Goal: Information Seeking & Learning: Learn about a topic

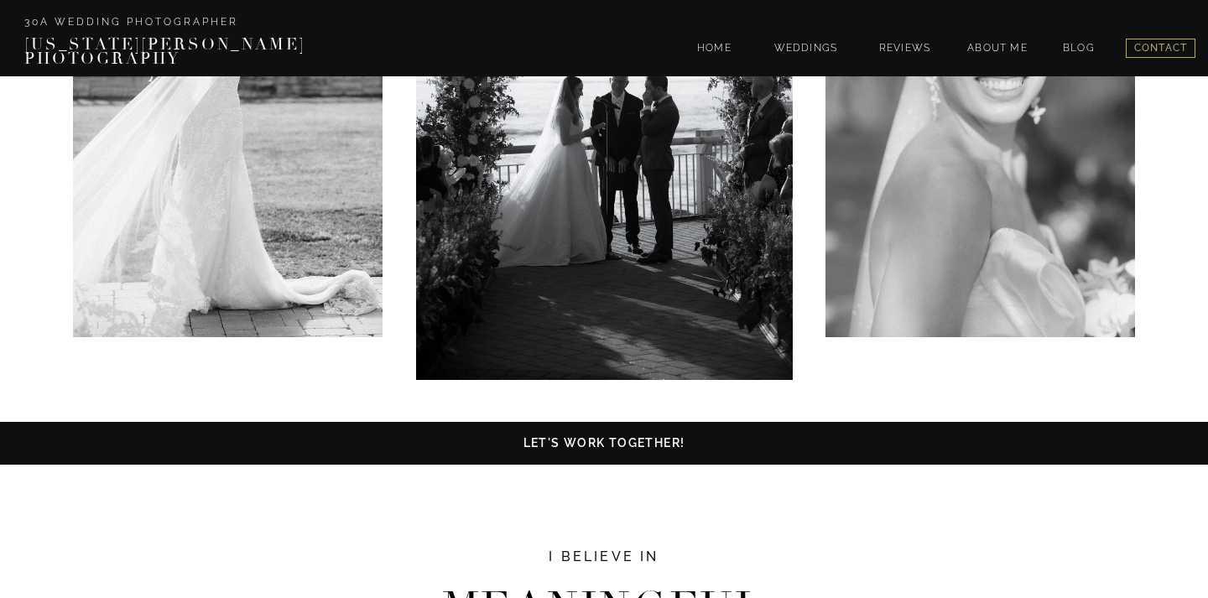
scroll to position [921, 0]
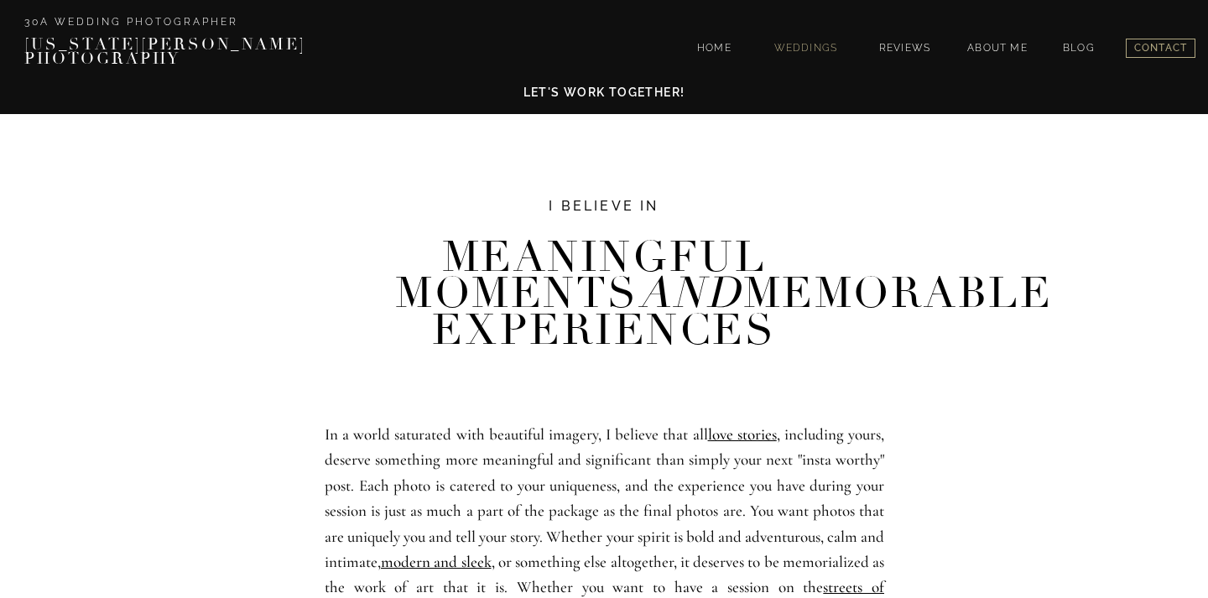
click at [803, 44] on nav "WEDDINGS" at bounding box center [805, 50] width 73 height 14
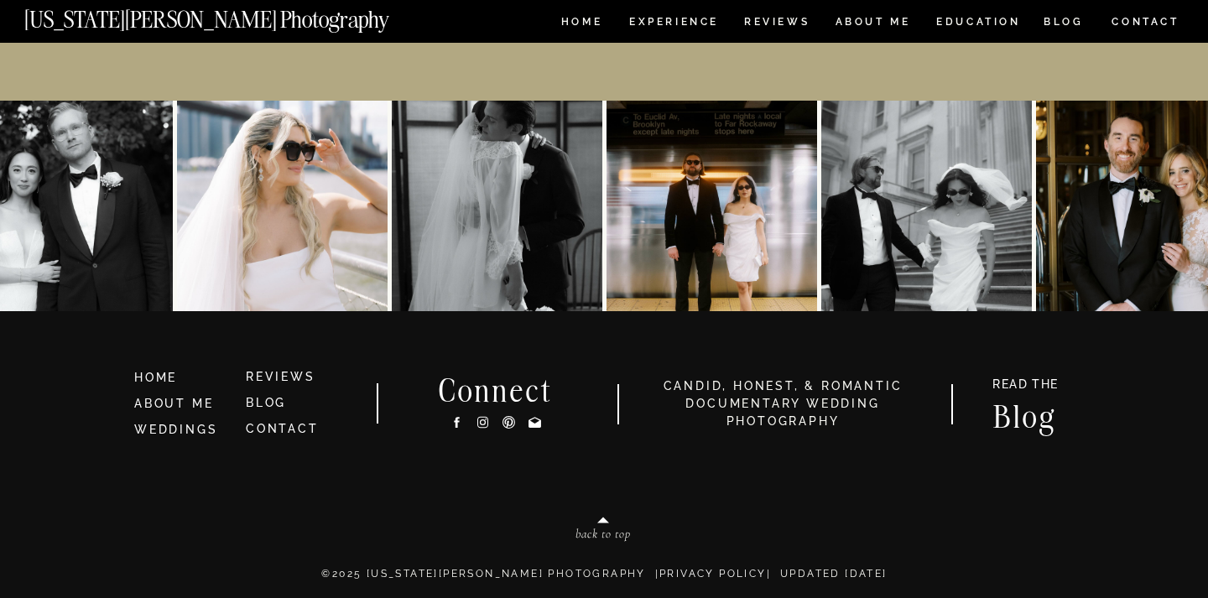
scroll to position [7906, 0]
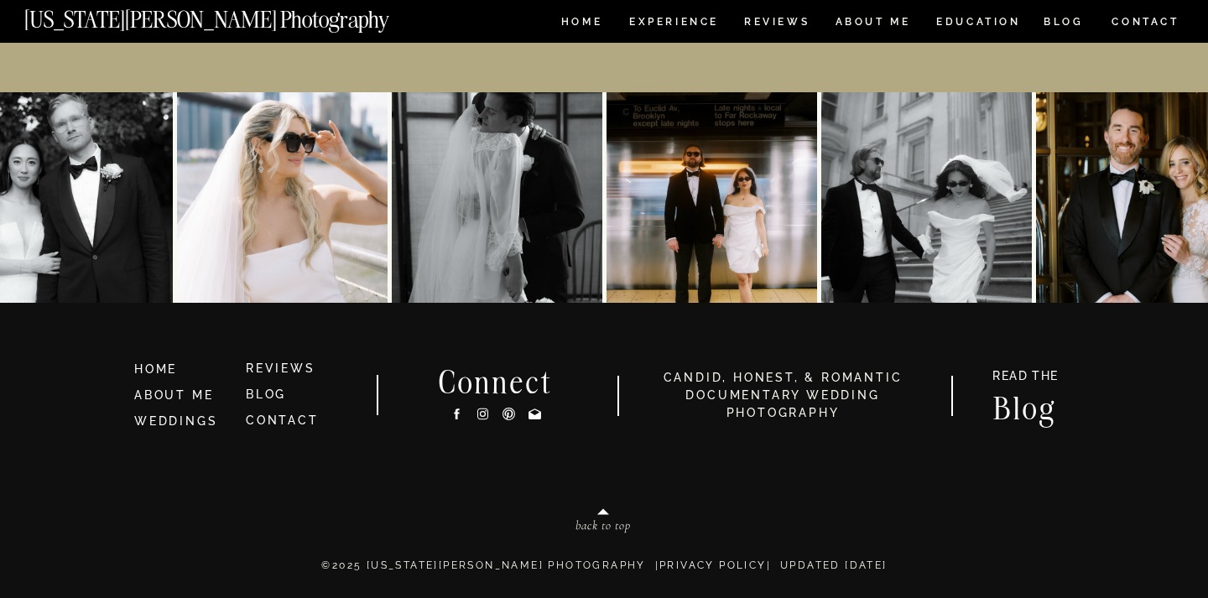
click at [701, 20] on nav "Experience" at bounding box center [673, 24] width 88 height 14
